Goal: Information Seeking & Learning: Check status

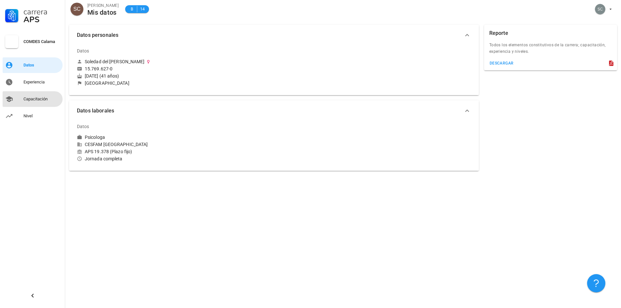
click at [39, 98] on div "Capacitación" at bounding box center [41, 98] width 36 height 5
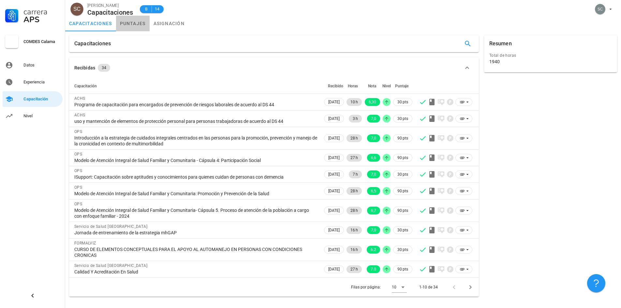
click at [130, 24] on link "puntajes" at bounding box center [133, 24] width 34 height 16
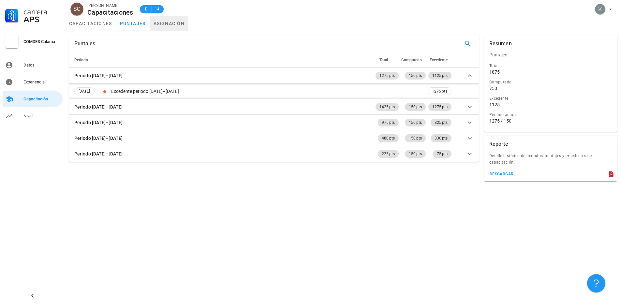
click at [176, 22] on link "asignación" at bounding box center [169, 24] width 39 height 16
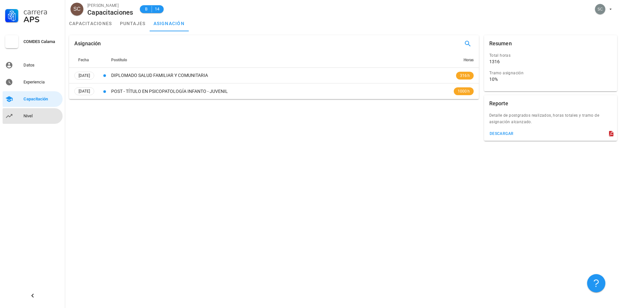
click at [27, 116] on div "Nivel" at bounding box center [41, 115] width 36 height 5
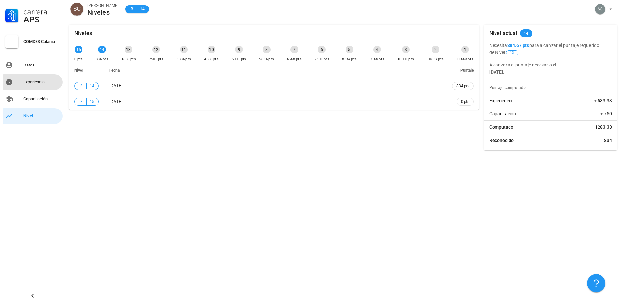
click at [35, 83] on div "Experiencia" at bounding box center [41, 82] width 36 height 5
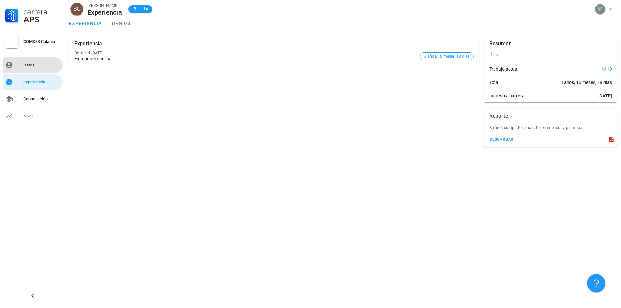
click at [24, 65] on div "Datos" at bounding box center [41, 65] width 36 height 5
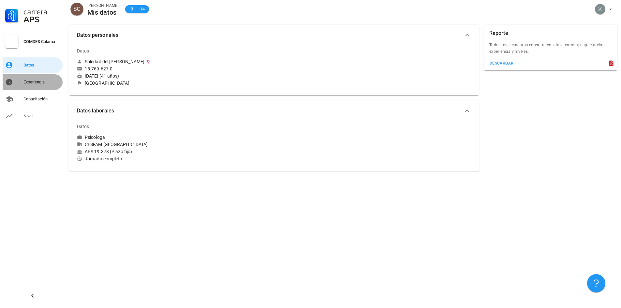
click at [34, 82] on div "Experiencia" at bounding box center [41, 82] width 36 height 5
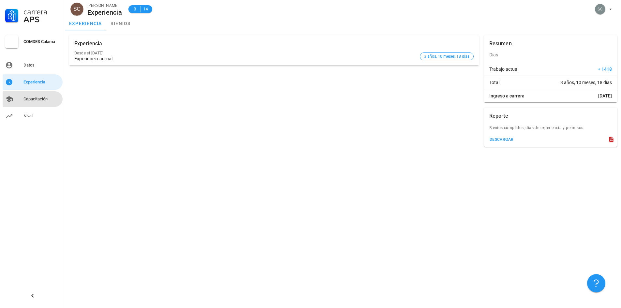
click at [38, 99] on div "Capacitación" at bounding box center [41, 98] width 36 height 5
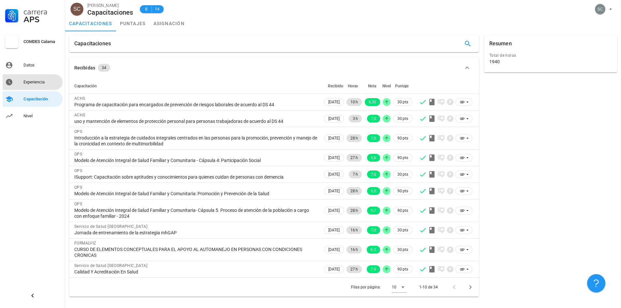
click at [40, 84] on div "Experiencia" at bounding box center [41, 82] width 36 height 5
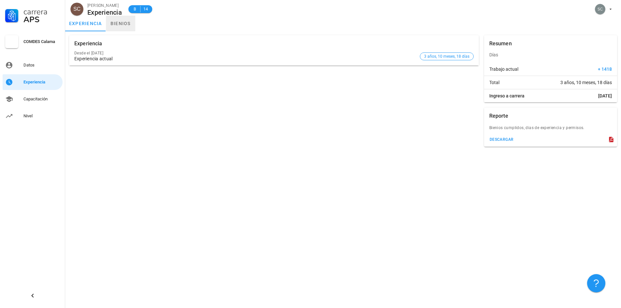
click at [119, 23] on link "bienios" at bounding box center [120, 24] width 29 height 16
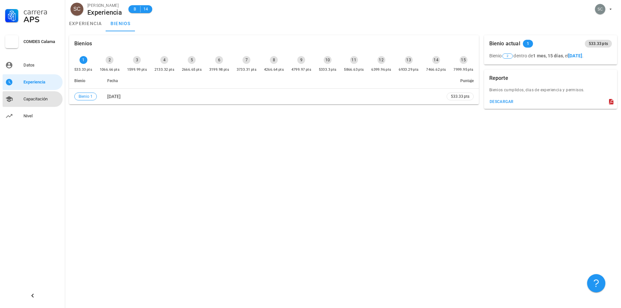
click at [43, 100] on div "Capacitación" at bounding box center [41, 98] width 36 height 5
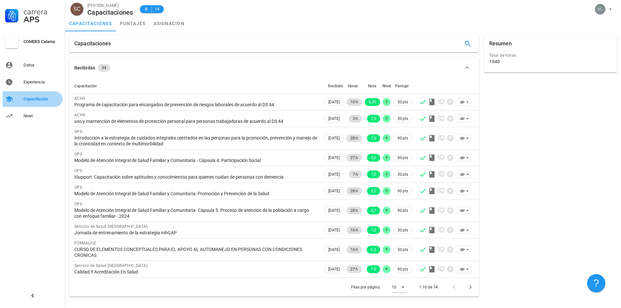
click at [38, 98] on div "Capacitación" at bounding box center [41, 98] width 36 height 5
click at [40, 117] on div "Nivel" at bounding box center [41, 115] width 36 height 5
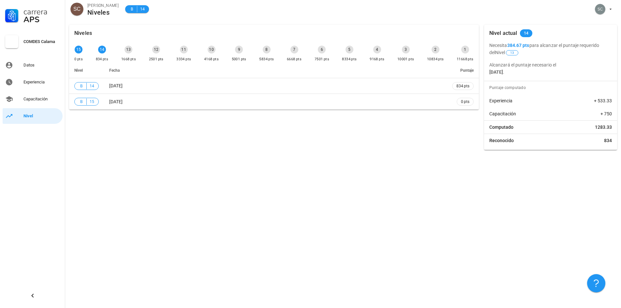
click at [157, 157] on div "Niveles 15 0 pts 14 834 pts 13 1668 pts 12 2501 pts 11 3334 pts 10 4168 pts 9 5…" at bounding box center [343, 164] width 556 height 287
click at [32, 65] on div "Datos" at bounding box center [41, 65] width 36 height 5
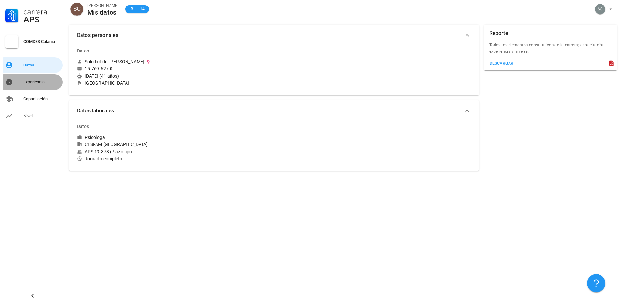
drag, startPoint x: 38, startPoint y: 82, endPoint x: 42, endPoint y: 84, distance: 4.5
click at [38, 82] on div "Experiencia" at bounding box center [41, 82] width 36 height 5
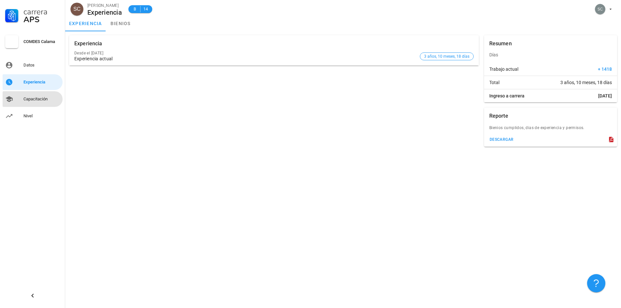
click at [49, 98] on div "Capacitación" at bounding box center [41, 98] width 36 height 5
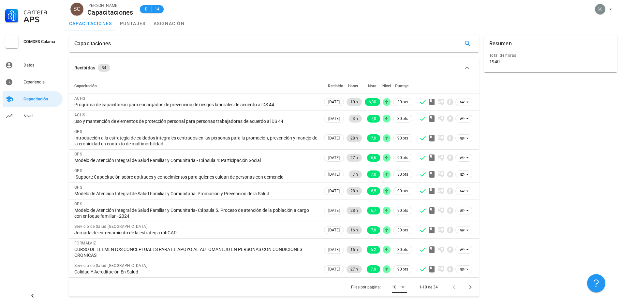
click at [405, 288] on icon at bounding box center [403, 287] width 8 height 8
click at [407, 278] on div "15" at bounding box center [404, 278] width 14 height 6
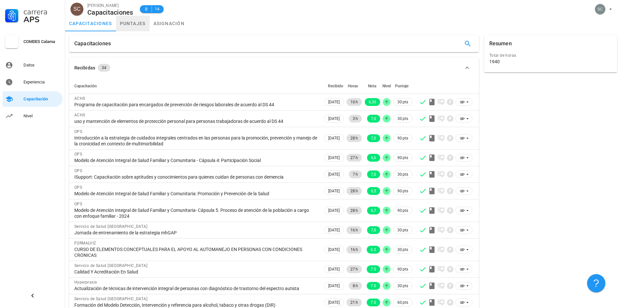
click at [128, 21] on link "puntajes" at bounding box center [133, 24] width 34 height 16
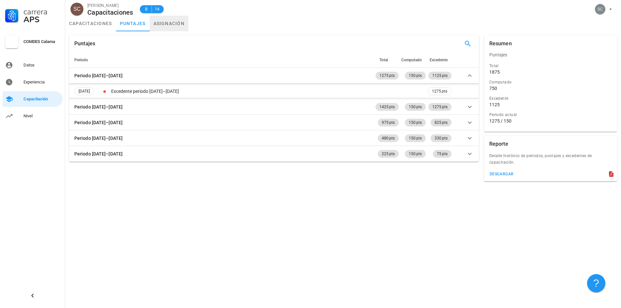
click at [171, 22] on link "asignación" at bounding box center [169, 24] width 39 height 16
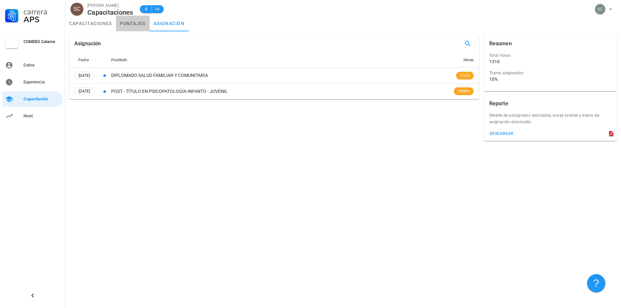
click at [134, 25] on link "puntajes" at bounding box center [133, 24] width 34 height 16
